Goal: Find specific page/section

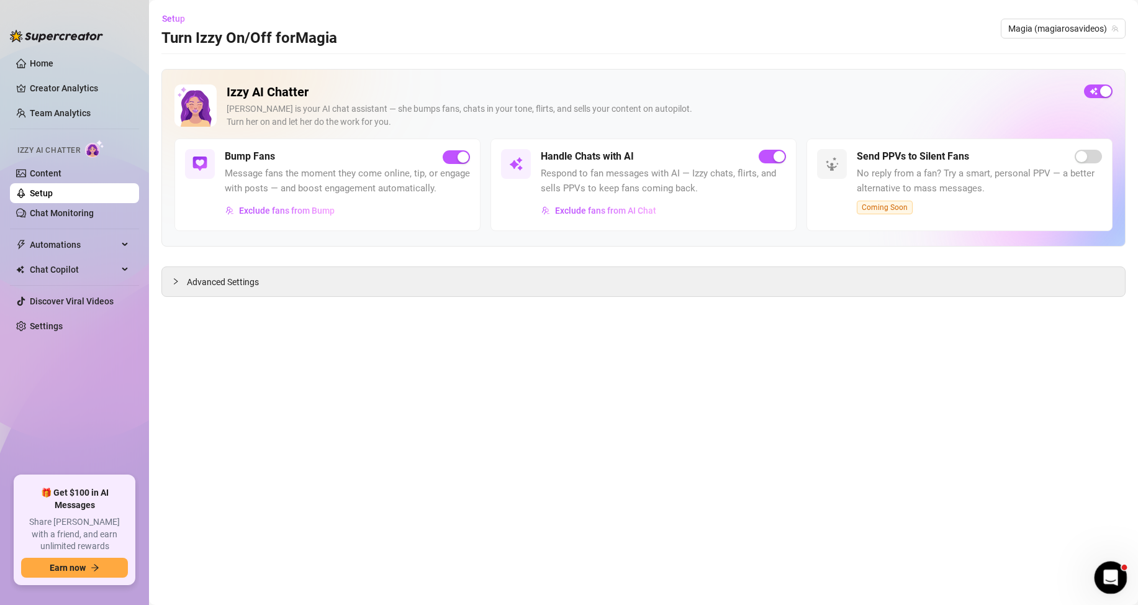
click at [1114, 574] on icon "Open Intercom Messenger" at bounding box center [1109, 576] width 20 height 20
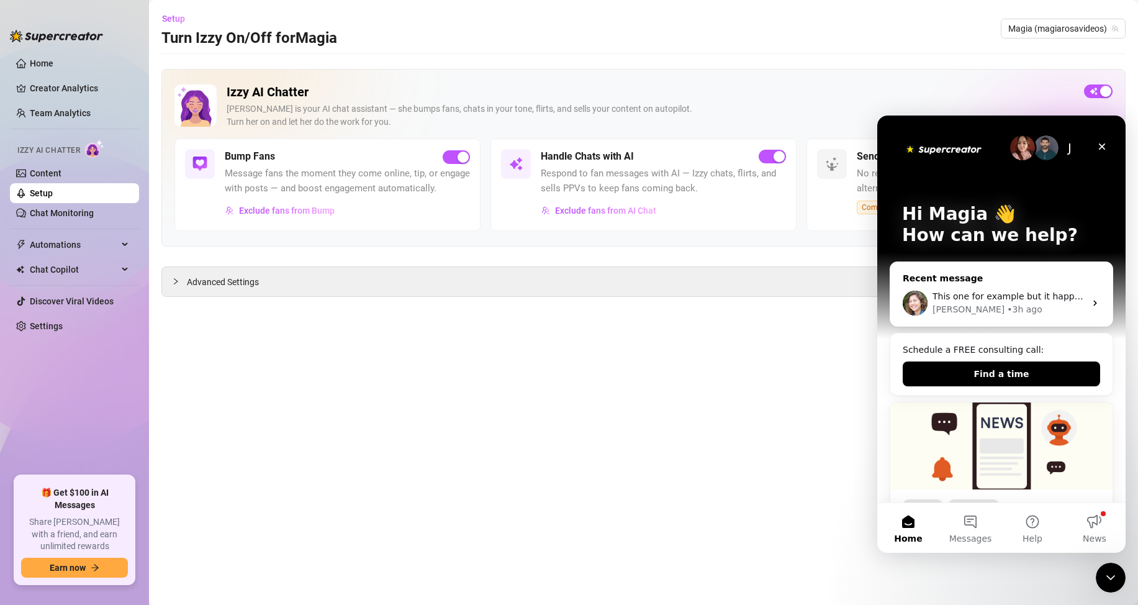
click at [1090, 305] on icon "Intercom messenger" at bounding box center [1095, 303] width 10 height 10
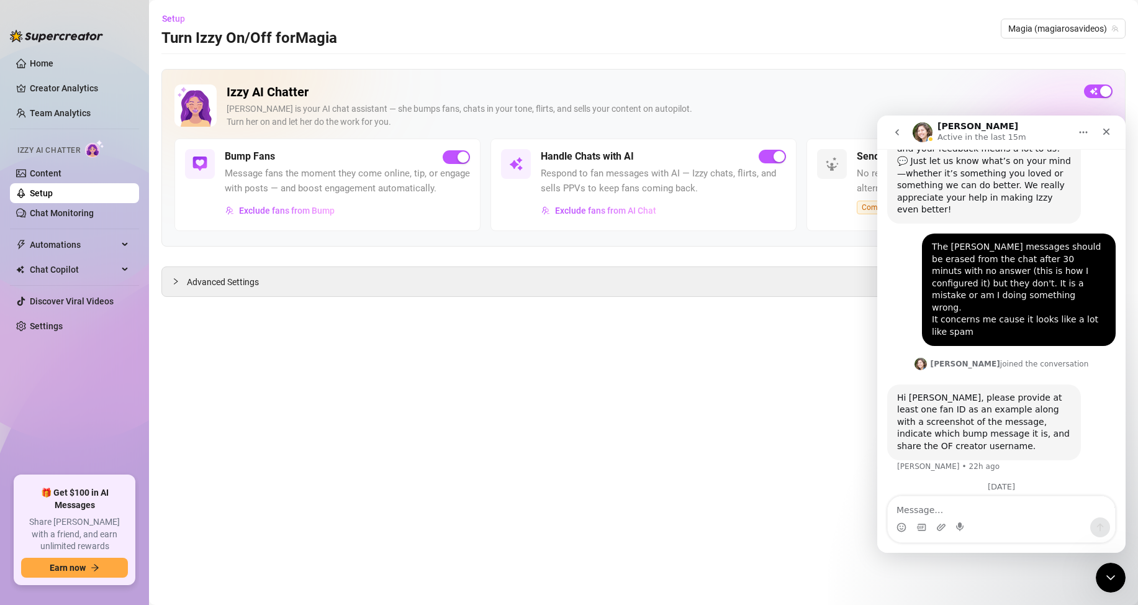
scroll to position [459, 0]
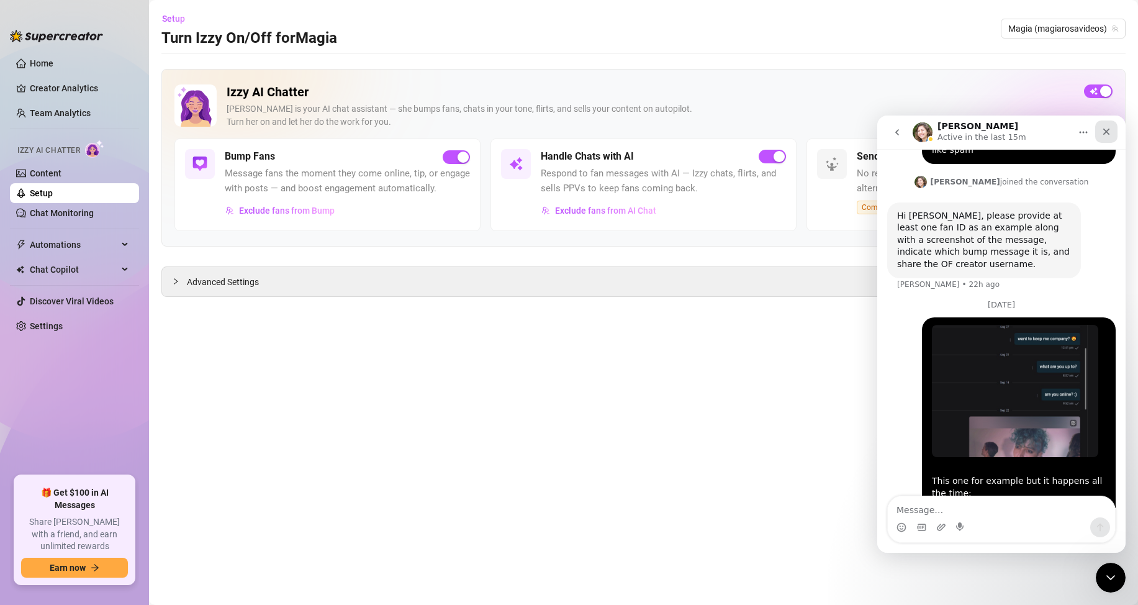
click at [1107, 130] on icon "Close" at bounding box center [1106, 132] width 10 height 10
